Goal: Register for event/course

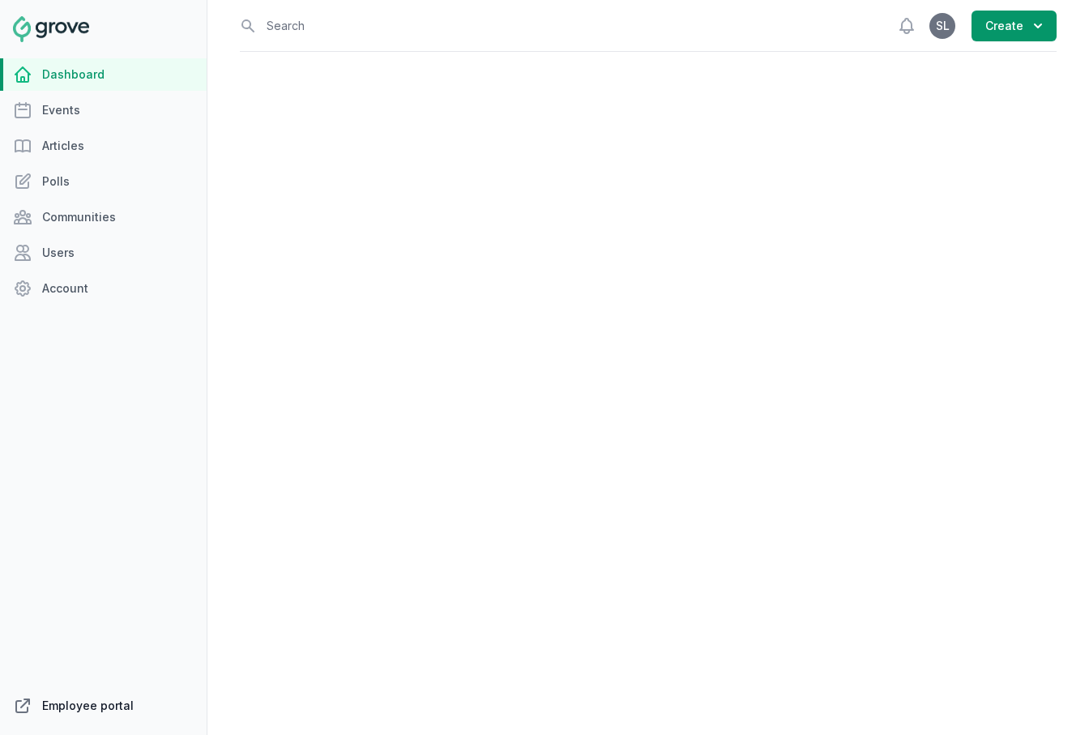
click at [78, 716] on link "Employee portal" at bounding box center [103, 706] width 207 height 32
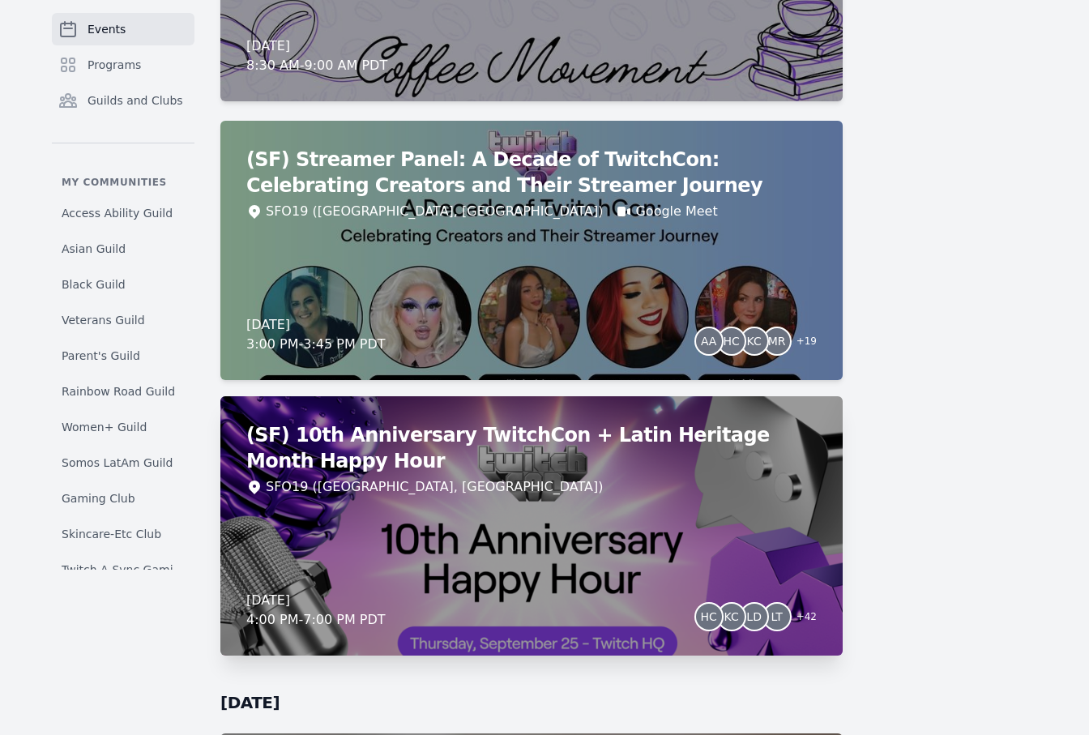
scroll to position [5648, 0]
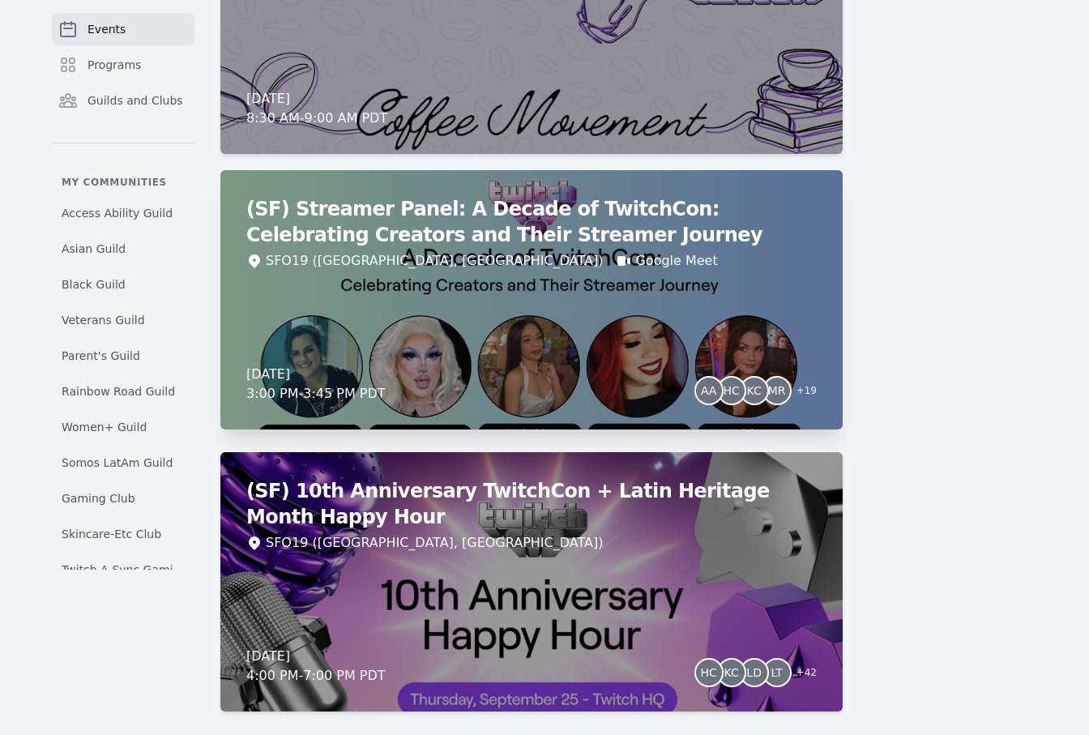
click at [646, 336] on div "(SF) Streamer Panel: A Decade of TwitchCon: Celebrating Creators and Their Stre…" at bounding box center [531, 299] width 622 height 259
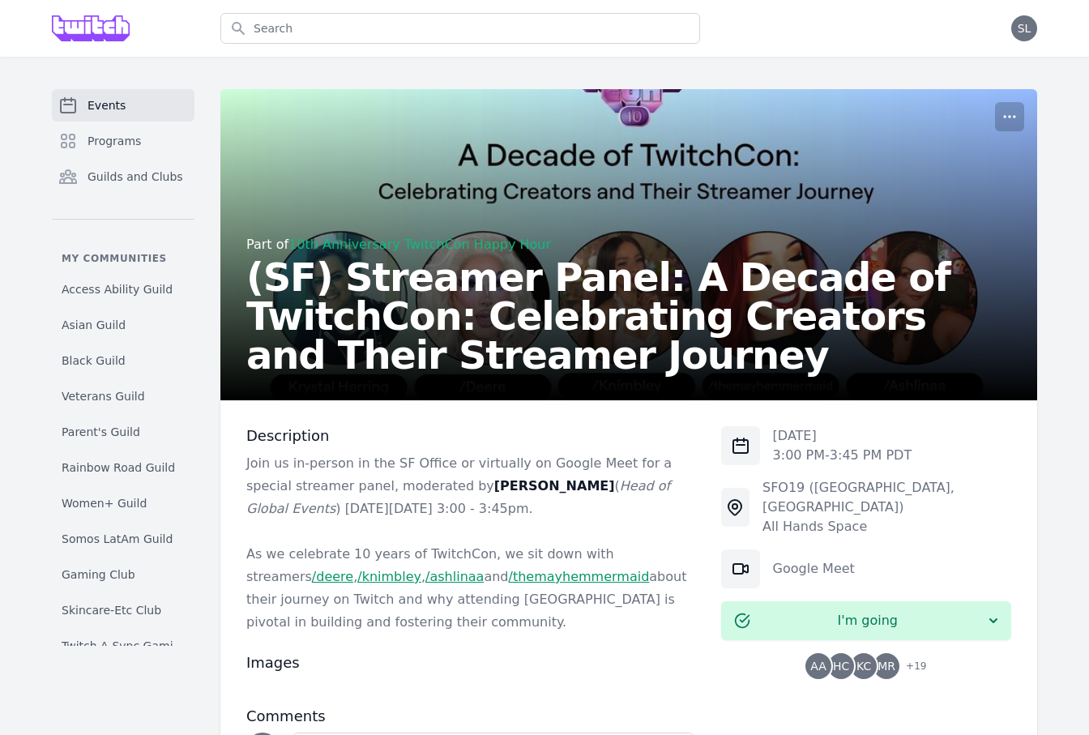
click at [849, 660] on span "HC" at bounding box center [841, 665] width 16 height 11
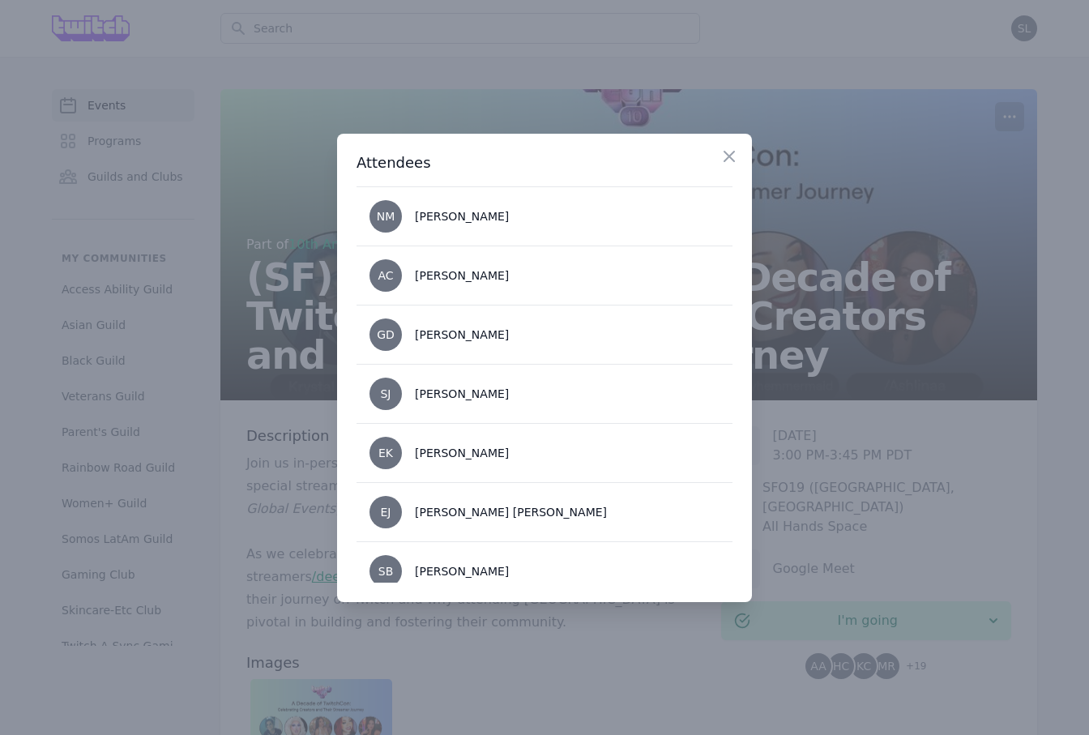
scroll to position [963, 0]
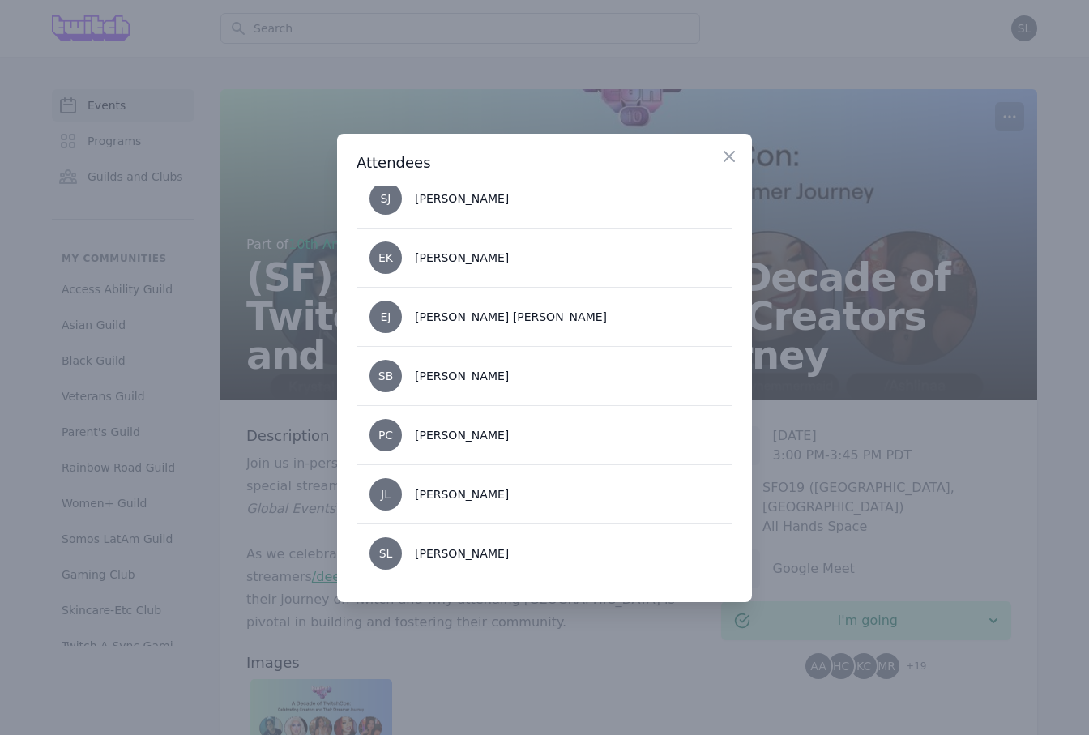
click at [902, 514] on div at bounding box center [544, 367] width 1089 height 735
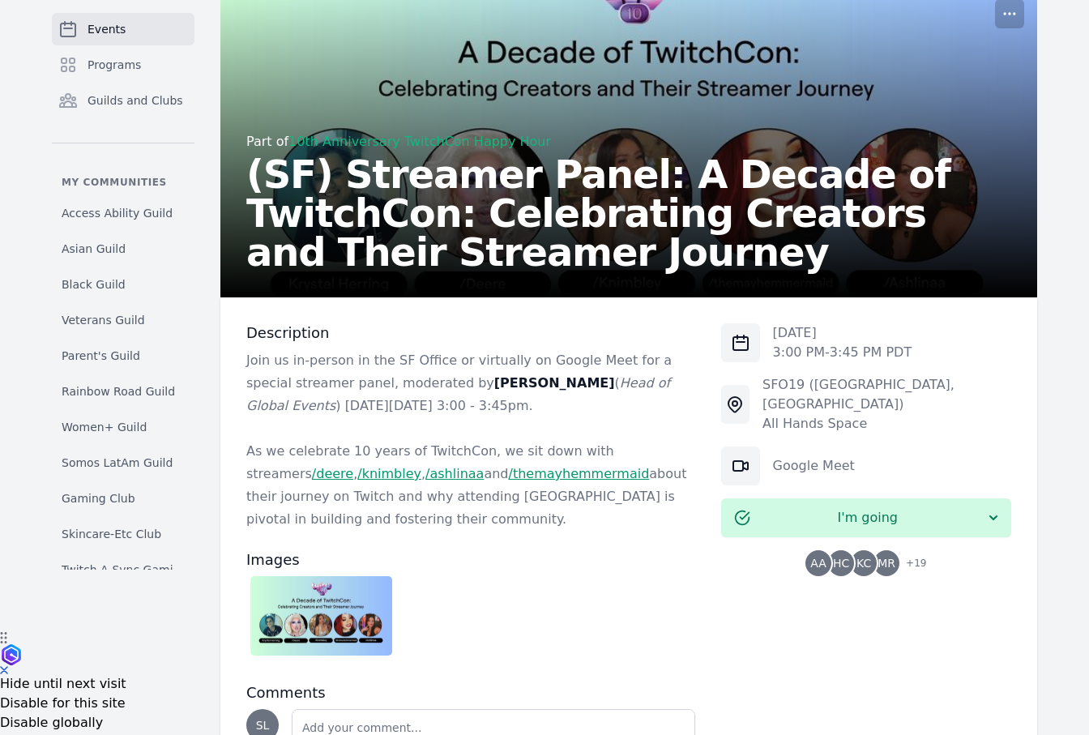
scroll to position [105, 0]
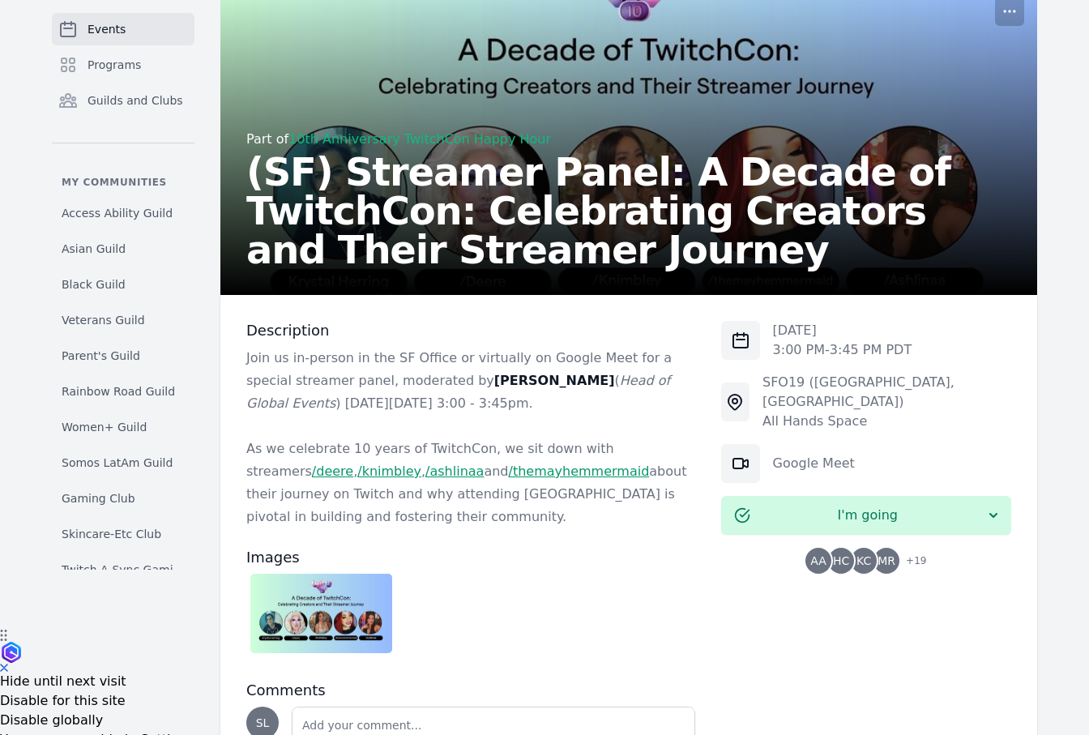
click at [344, 615] on img at bounding box center [321, 613] width 142 height 79
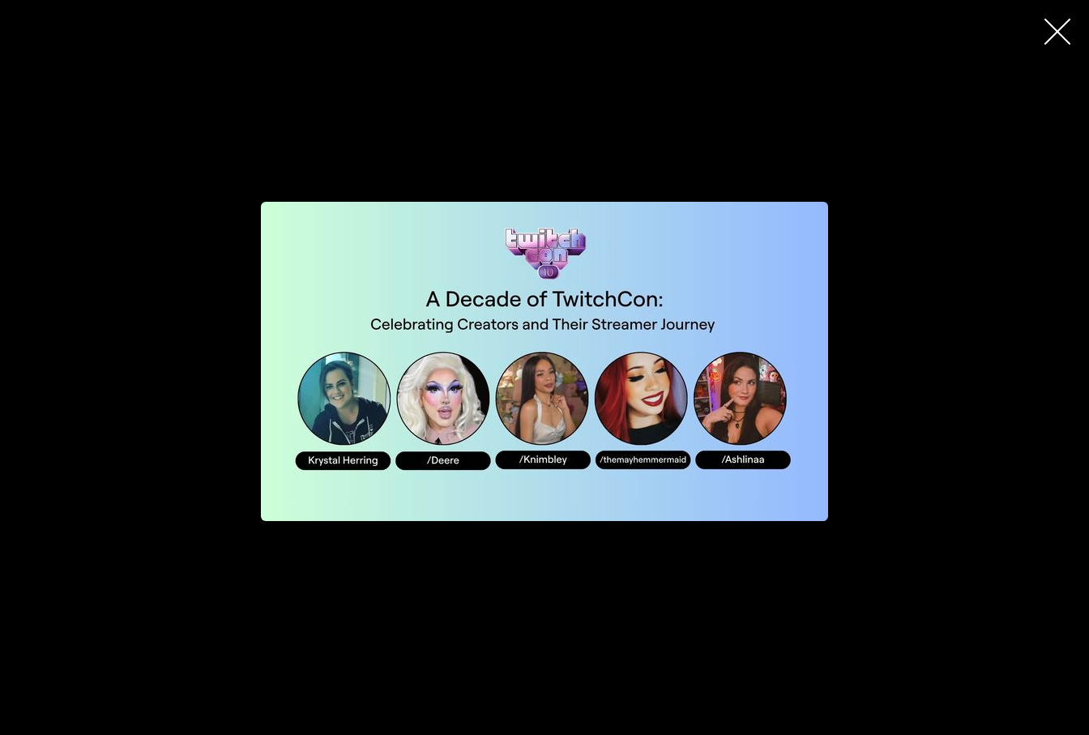
click at [1050, 30] on icon "button" at bounding box center [1058, 32] width 26 height 26
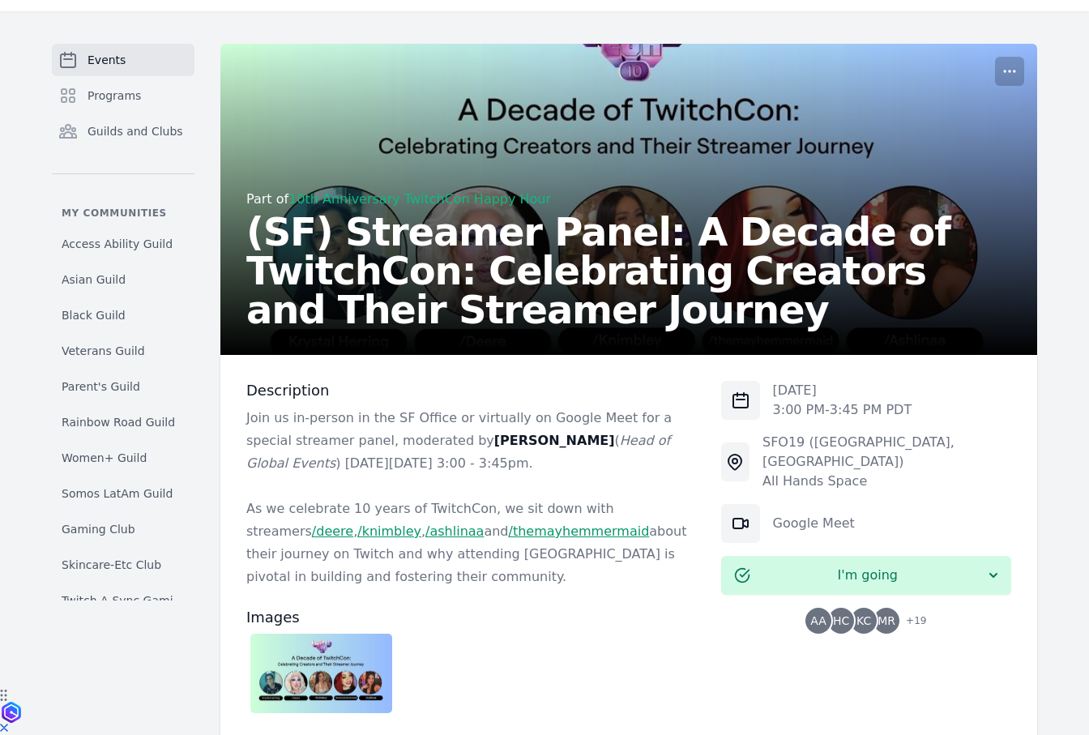
scroll to position [0, 0]
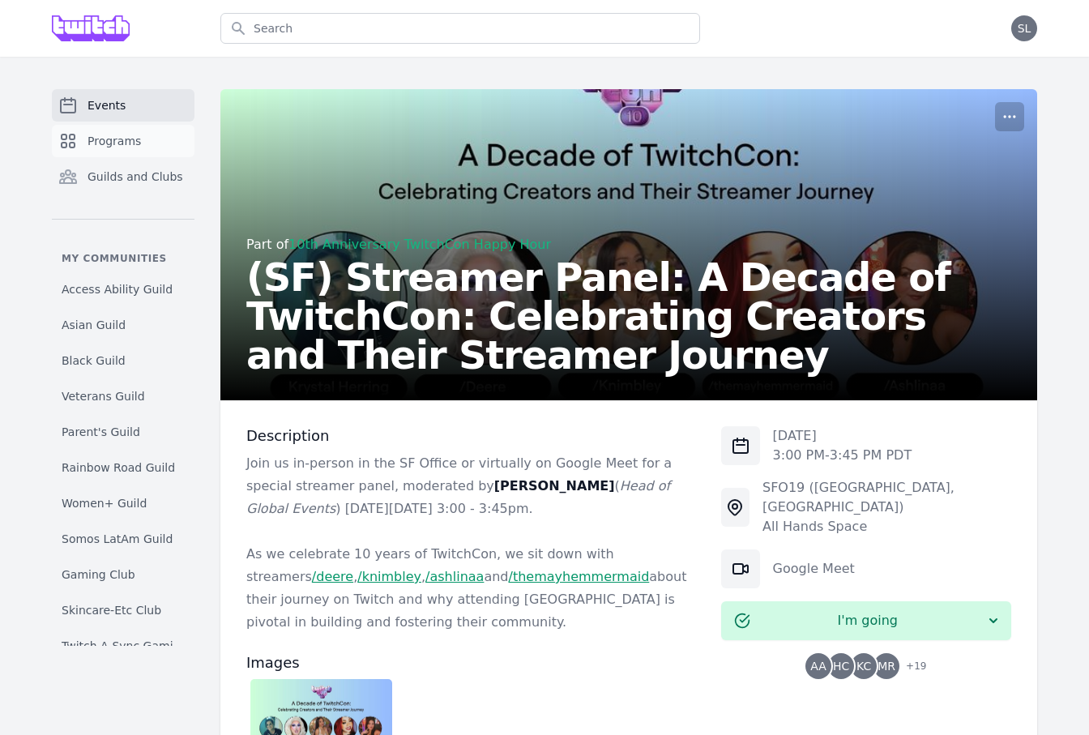
click at [97, 143] on span "Programs" at bounding box center [114, 141] width 53 height 16
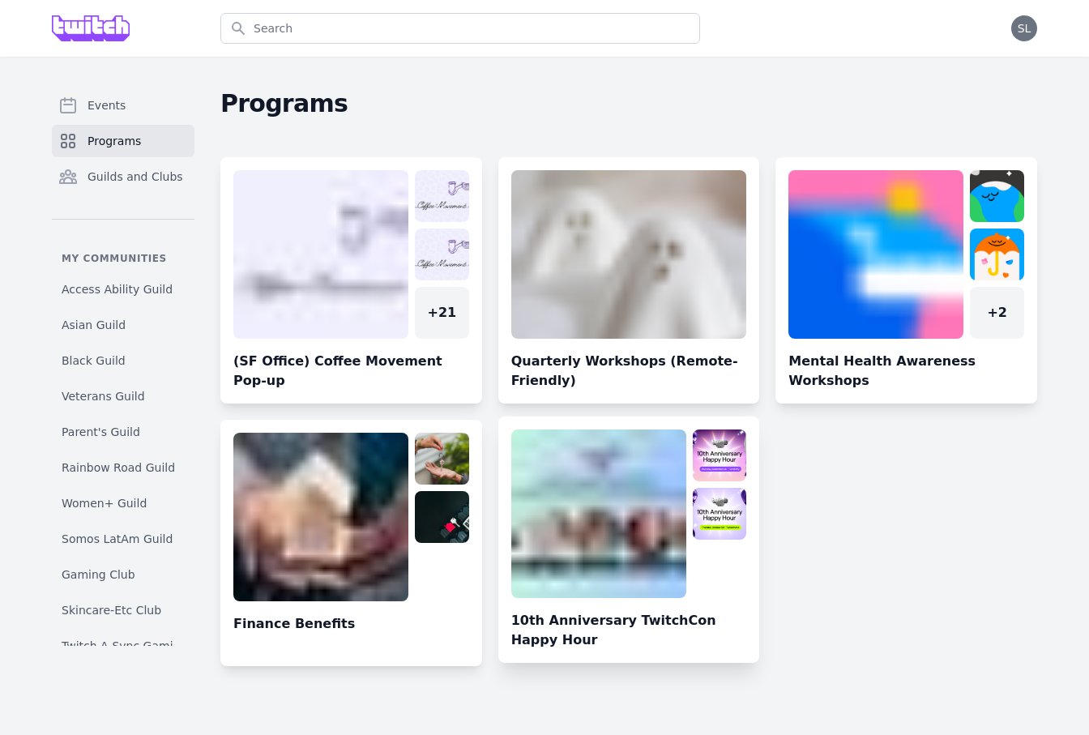
click at [566, 519] on link at bounding box center [629, 546] width 262 height 233
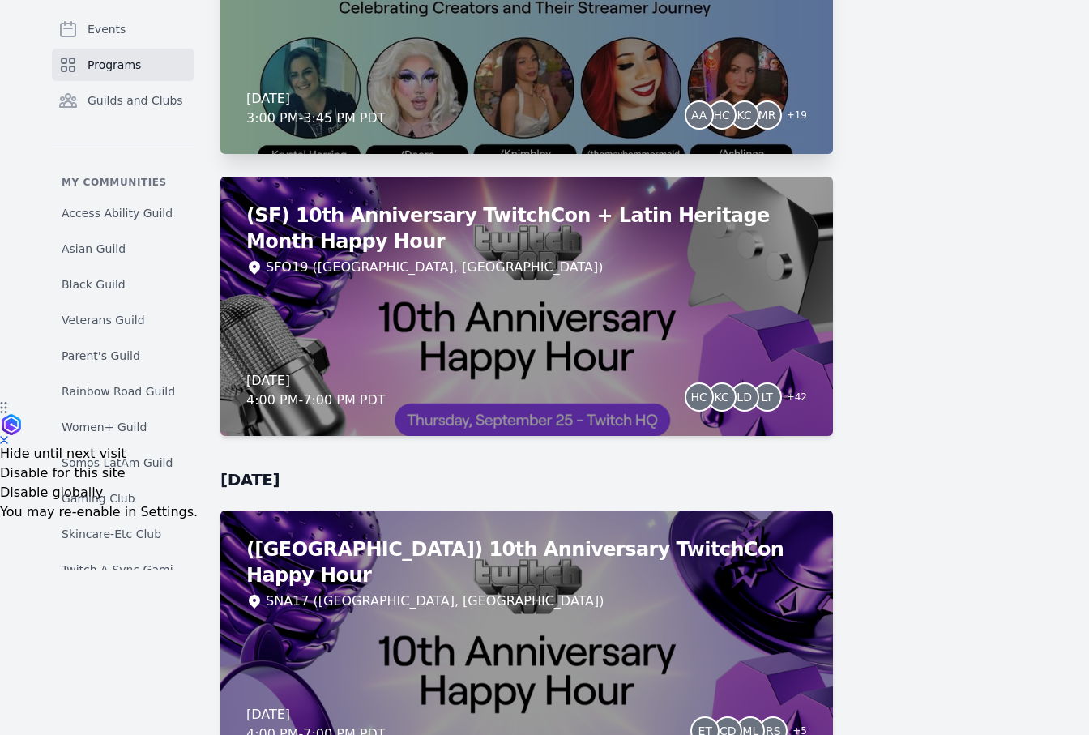
scroll to position [335, 0]
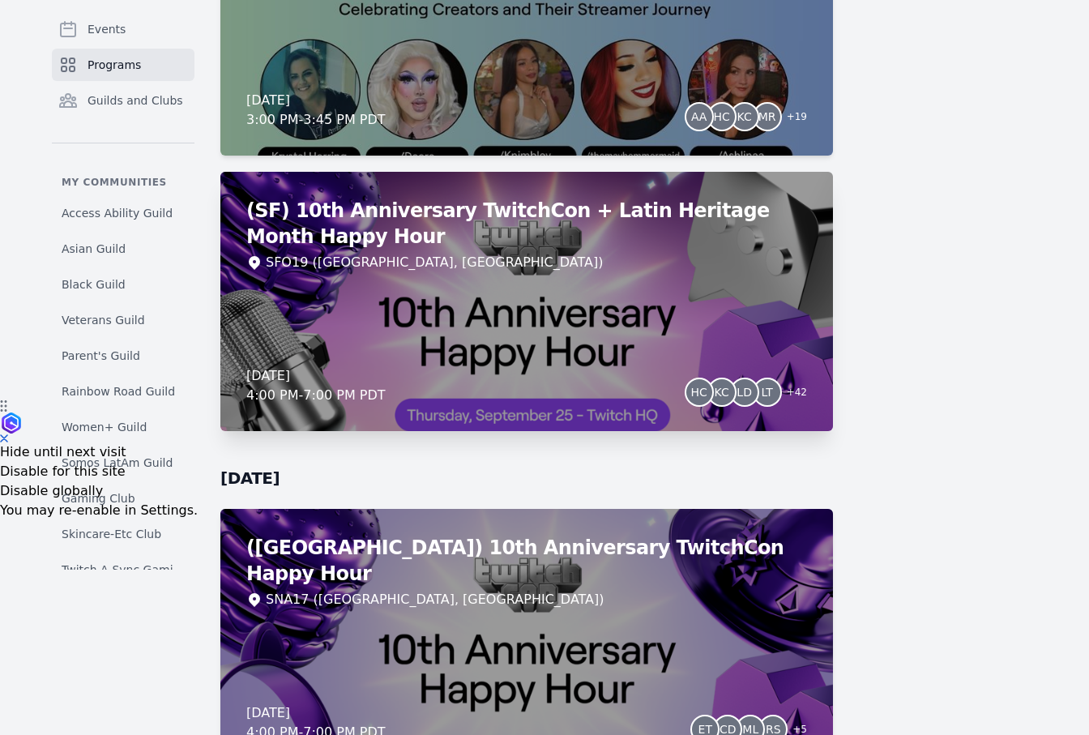
click at [601, 294] on div "(SF) 10th Anniversary TwitchCon + Latin Heritage Month Happy Hour SFO19 ([GEOGR…" at bounding box center [526, 301] width 613 height 259
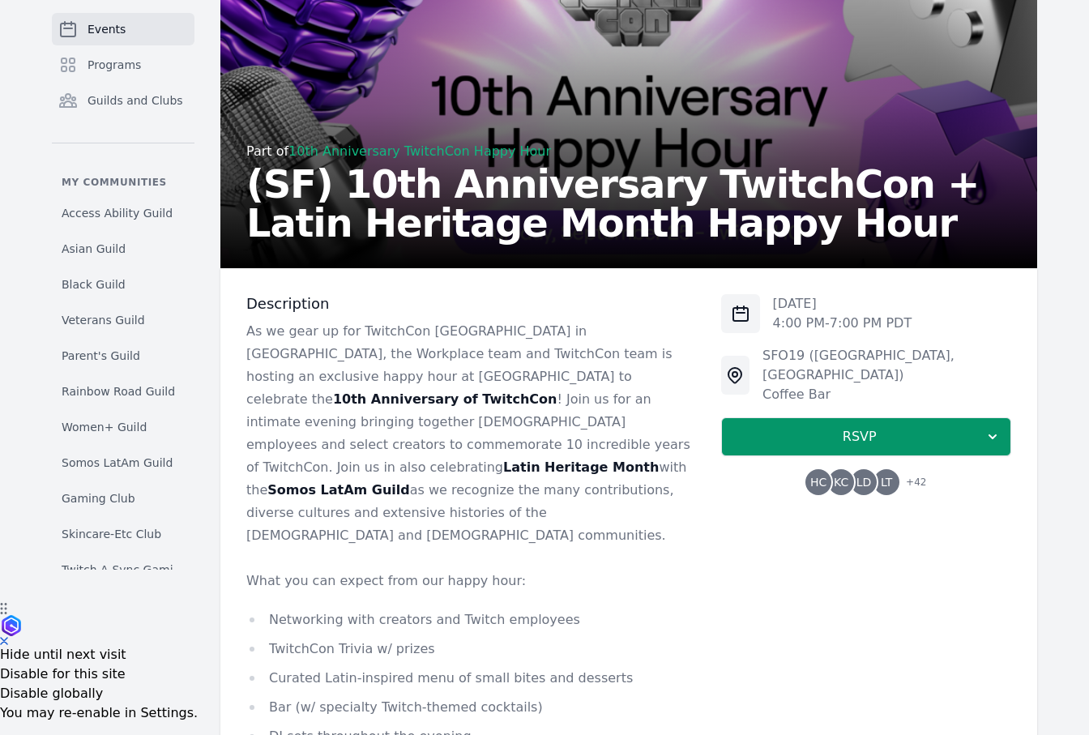
scroll to position [137, 0]
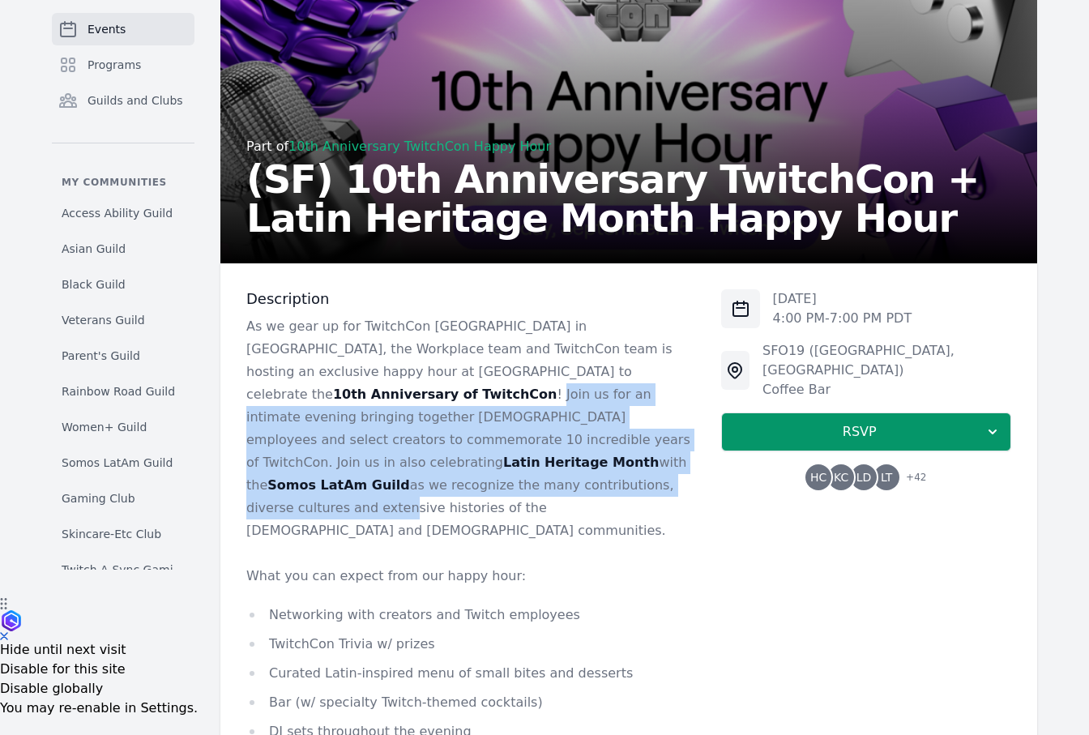
drag, startPoint x: 521, startPoint y: 363, endPoint x: 521, endPoint y: 470, distance: 107.0
click at [521, 470] on p "As we gear up for TwitchCon [GEOGRAPHIC_DATA] in [GEOGRAPHIC_DATA], the Workpla…" at bounding box center [470, 428] width 449 height 227
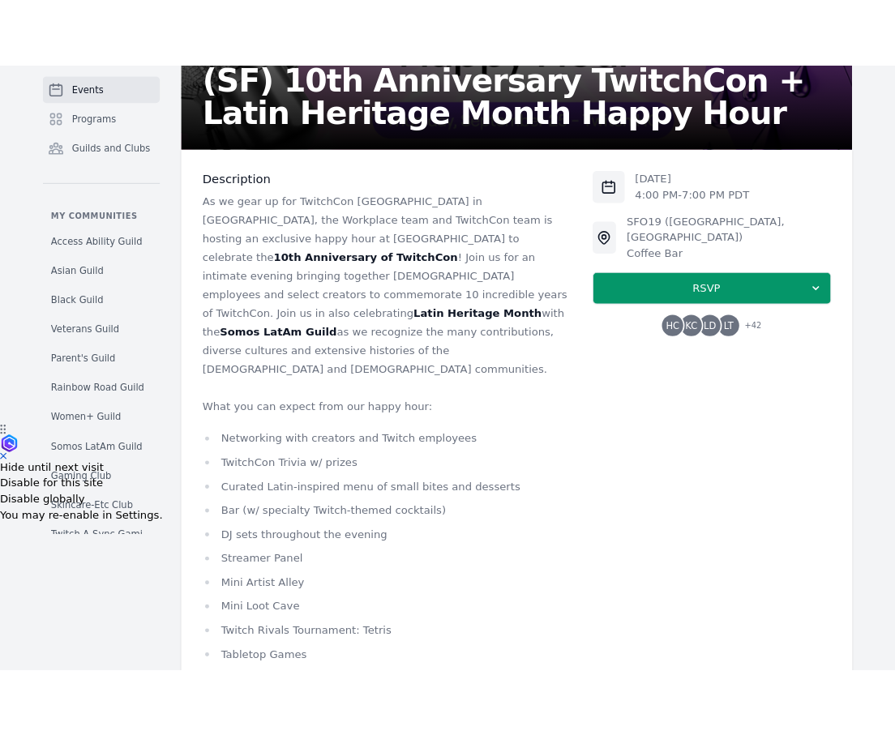
scroll to position [444, 0]
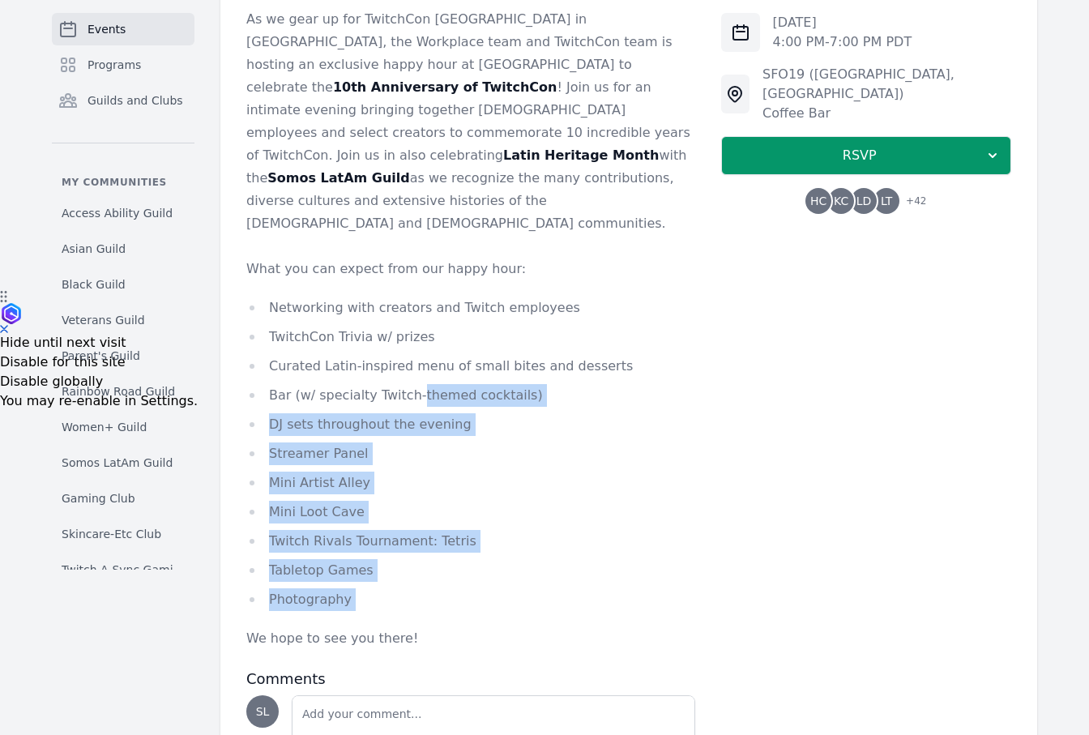
drag, startPoint x: 413, startPoint y: 575, endPoint x: 413, endPoint y: 357, distance: 218.8
click at [413, 357] on div "As we gear up for TwitchCon [GEOGRAPHIC_DATA] in [GEOGRAPHIC_DATA], the Workpla…" at bounding box center [470, 329] width 449 height 642
click at [413, 384] on li "Bar (w/ specialty Twitch-themed cocktails)" at bounding box center [470, 395] width 449 height 23
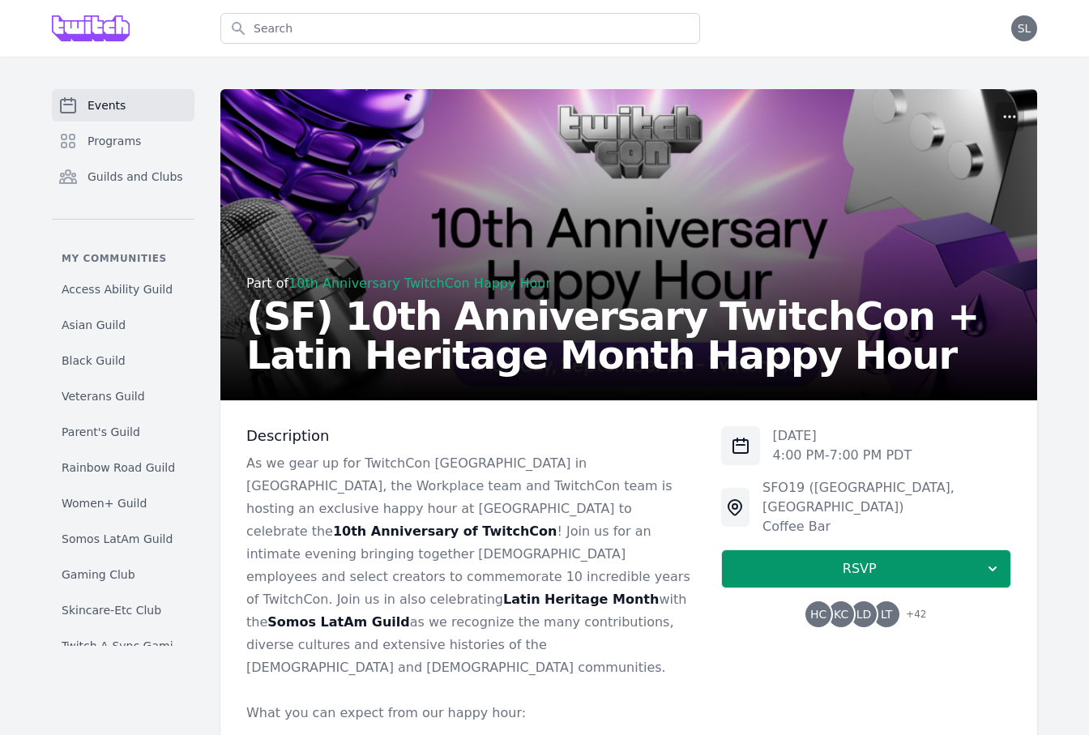
click at [882, 609] on span "LT" at bounding box center [886, 614] width 11 height 11
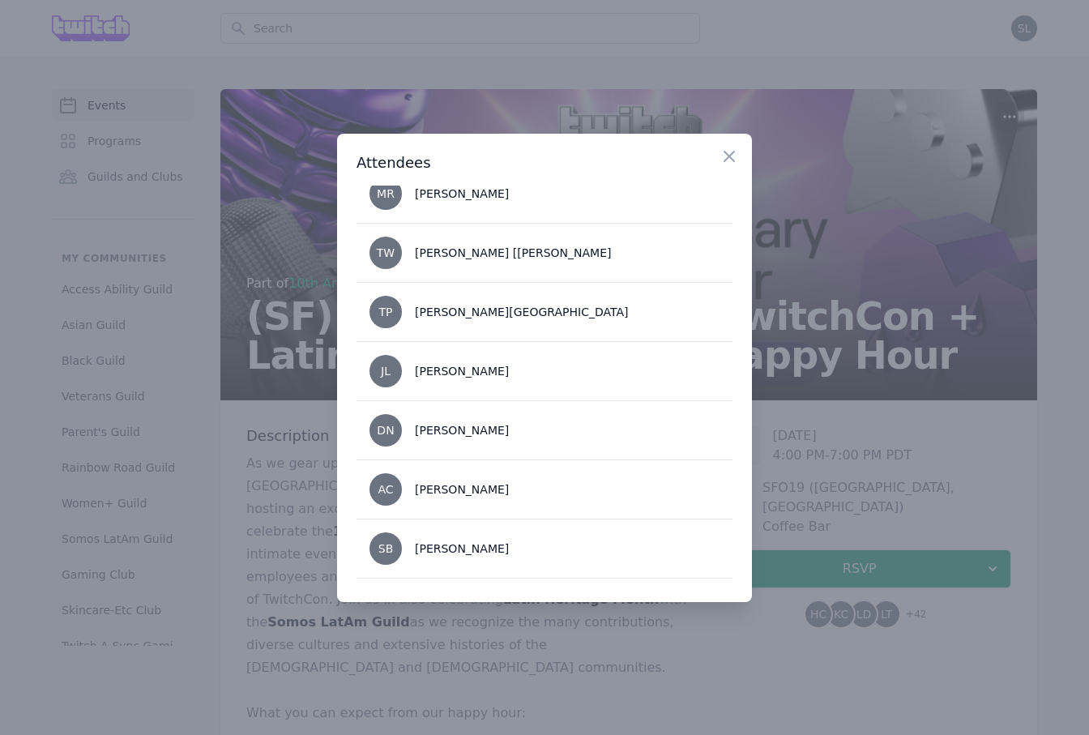
scroll to position [666, 0]
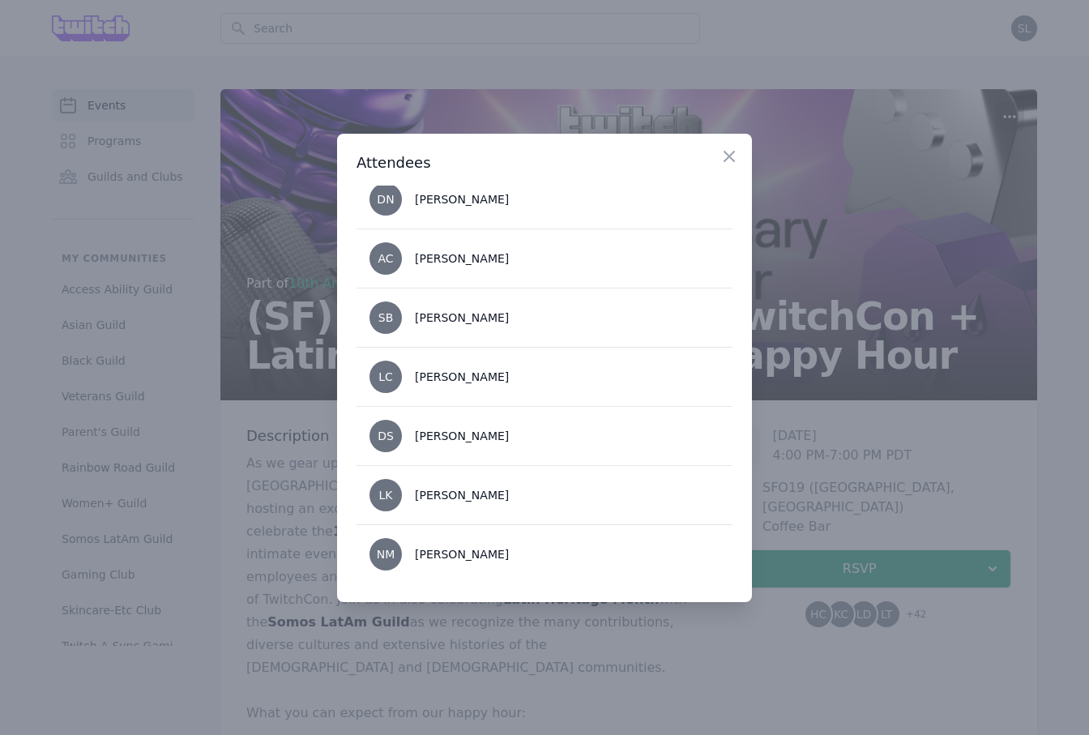
click at [861, 459] on div at bounding box center [544, 367] width 1089 height 735
